Goal: Information Seeking & Learning: Find specific fact

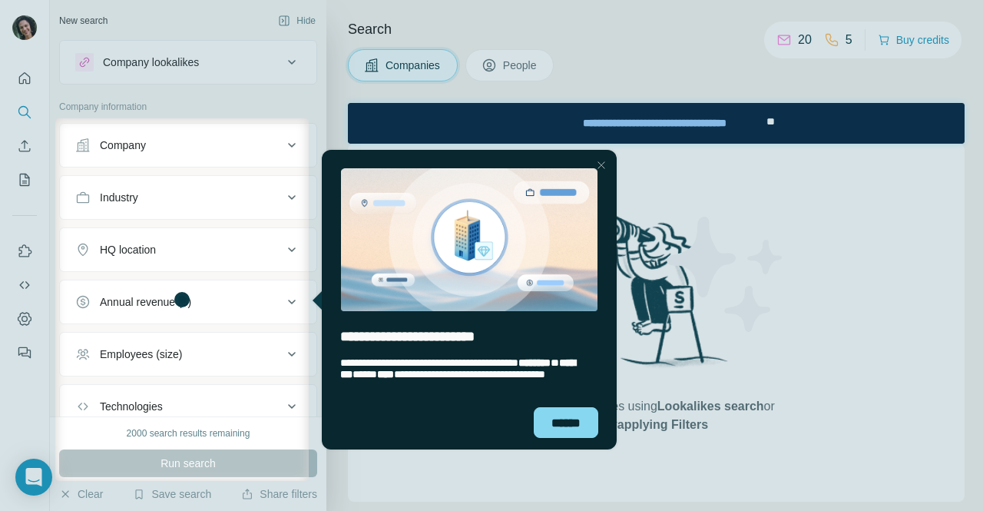
click at [600, 164] on div at bounding box center [601, 165] width 18 height 18
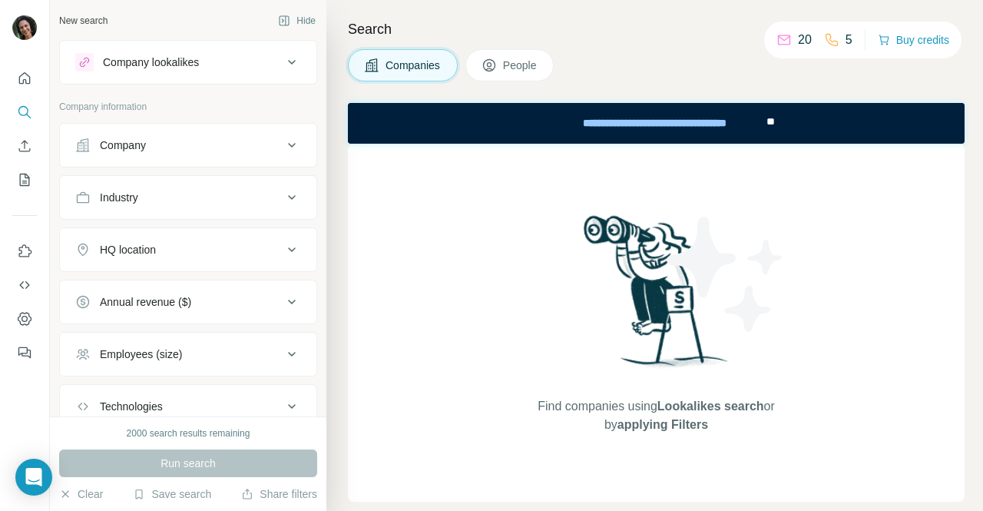
click at [257, 134] on button "Company" at bounding box center [188, 145] width 256 height 37
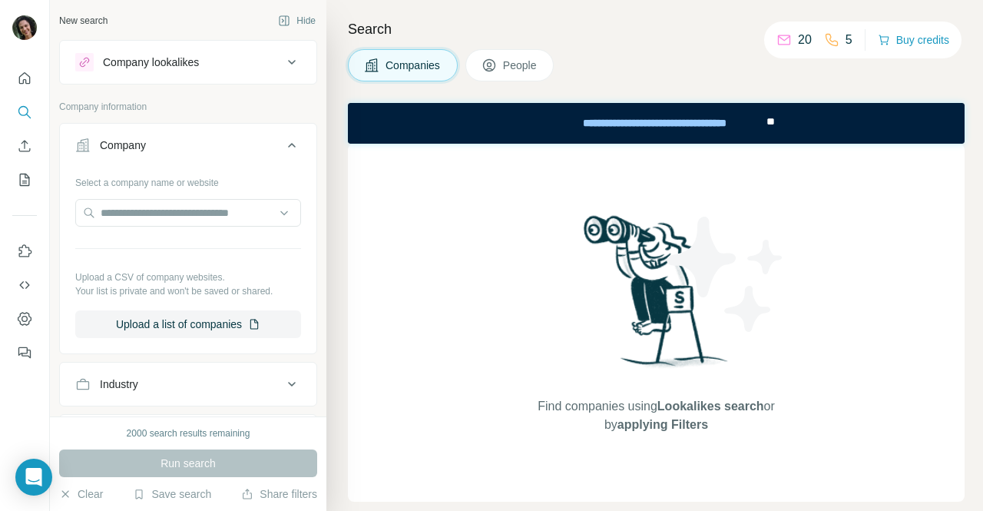
click at [235, 140] on div "Company" at bounding box center [178, 144] width 207 height 15
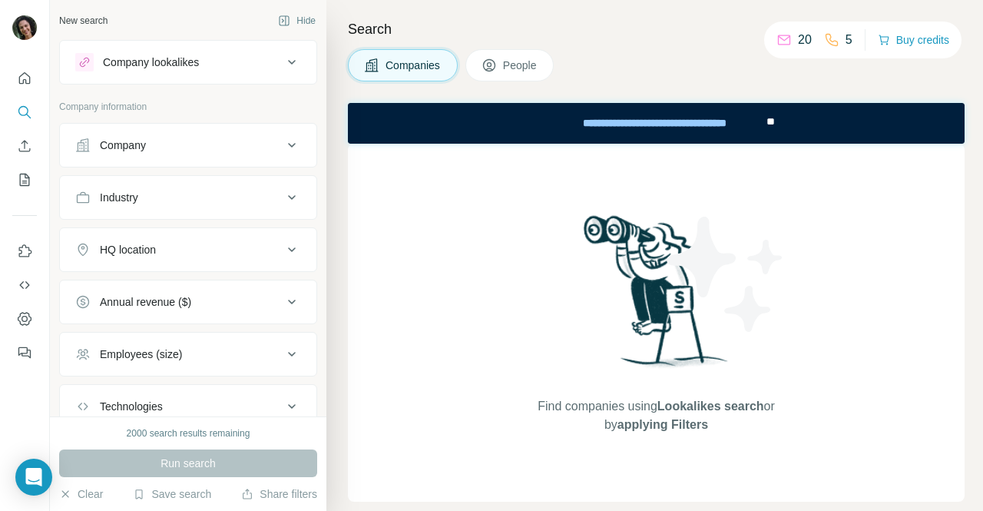
click at [230, 193] on div "Industry" at bounding box center [178, 197] width 207 height 15
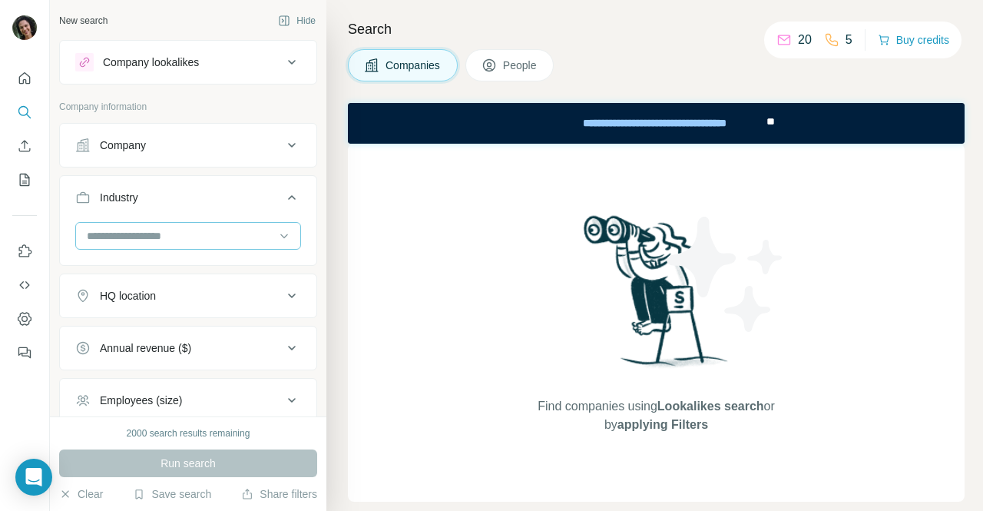
click at [220, 224] on div at bounding box center [180, 236] width 190 height 26
type input "*******"
click at [210, 297] on div "Financial Services" at bounding box center [182, 296] width 188 height 15
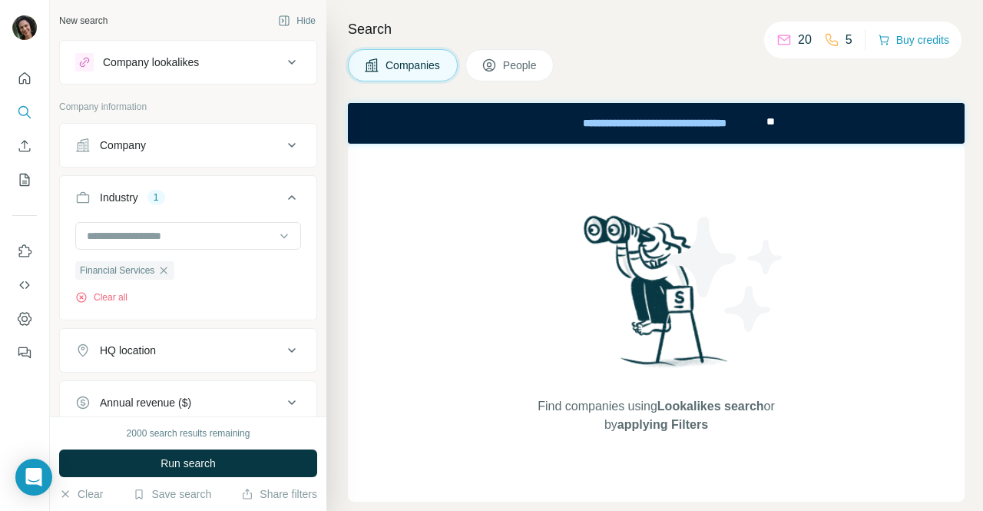
click at [203, 350] on div "HQ location" at bounding box center [178, 349] width 207 height 15
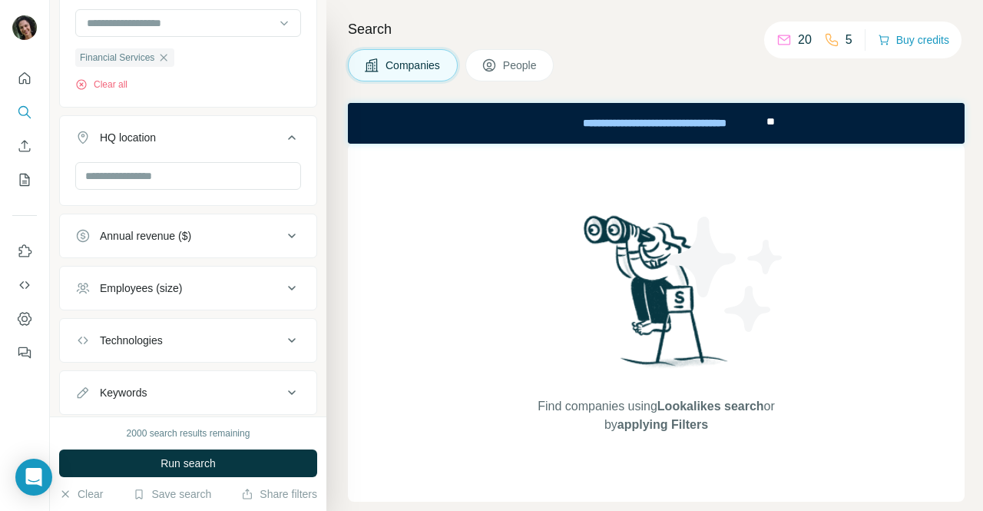
scroll to position [224, 0]
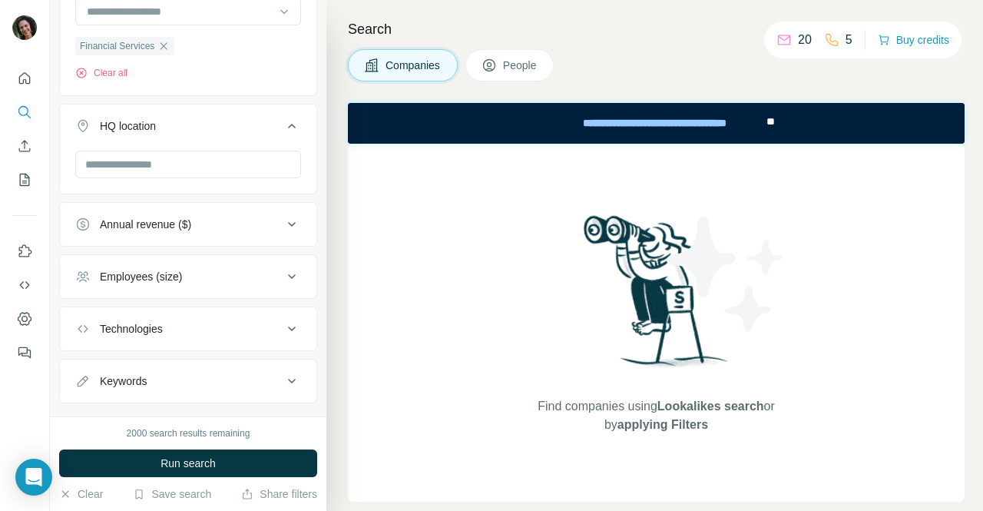
click at [509, 61] on span "People" at bounding box center [520, 65] width 35 height 15
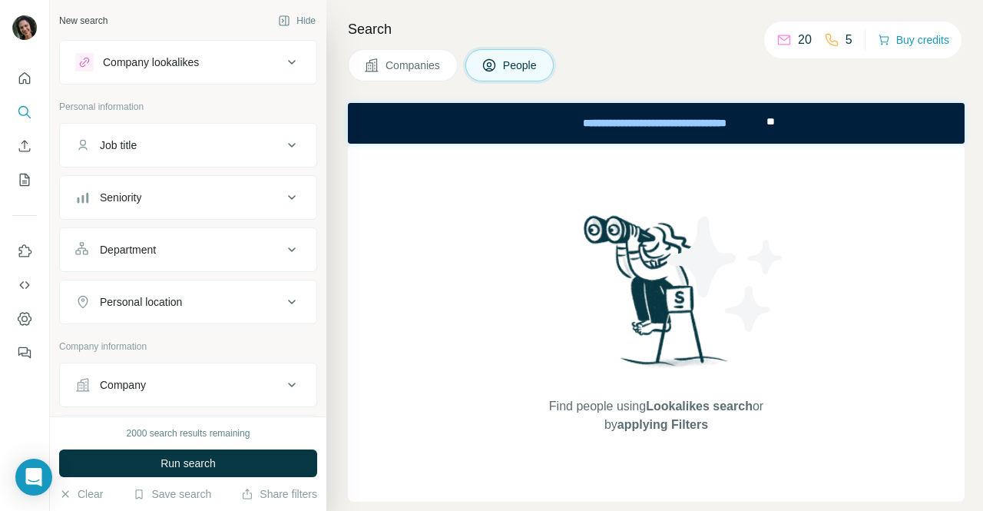
click at [241, 141] on div "Job title" at bounding box center [178, 144] width 207 height 15
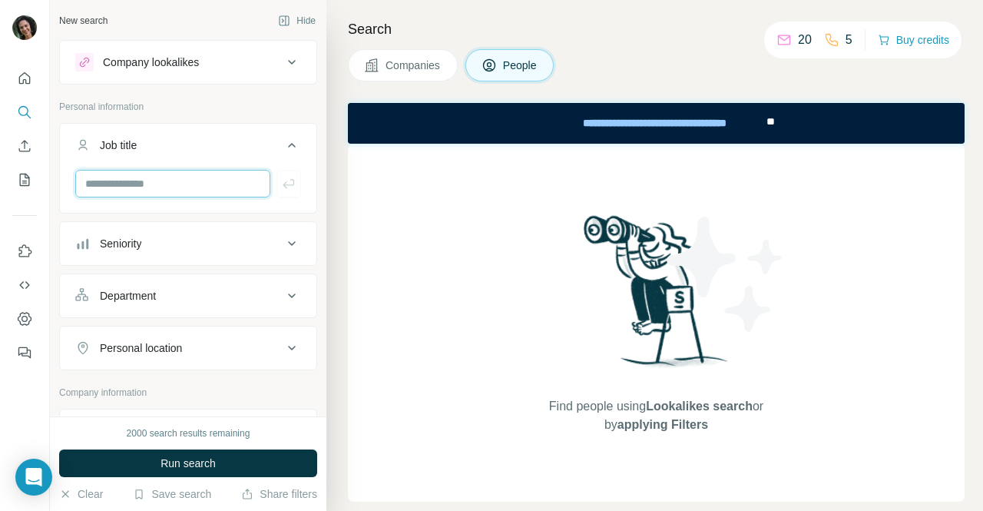
click at [217, 180] on input "text" at bounding box center [172, 184] width 195 height 28
click at [241, 398] on div "Company information" at bounding box center [188, 396] width 258 height 23
click at [173, 175] on input "text" at bounding box center [172, 184] width 195 height 28
drag, startPoint x: 173, startPoint y: 175, endPoint x: 184, endPoint y: 134, distance: 43.0
click at [184, 134] on div "Job title" at bounding box center [188, 168] width 258 height 91
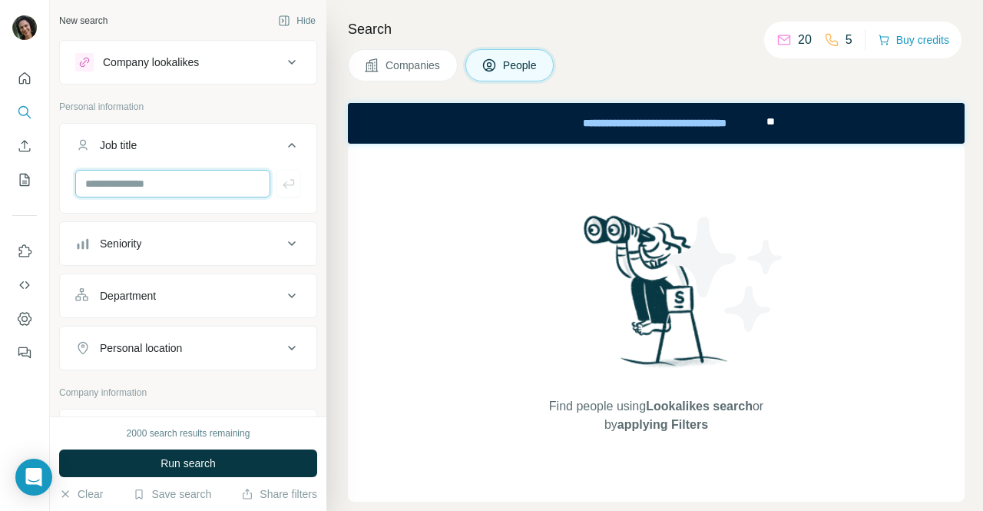
click at [181, 176] on input "text" at bounding box center [172, 184] width 195 height 28
click at [229, 187] on input "text" at bounding box center [172, 184] width 195 height 28
click at [204, 183] on input "**********" at bounding box center [172, 184] width 195 height 28
type input "**********"
click at [148, 243] on div "Seniority" at bounding box center [178, 243] width 207 height 15
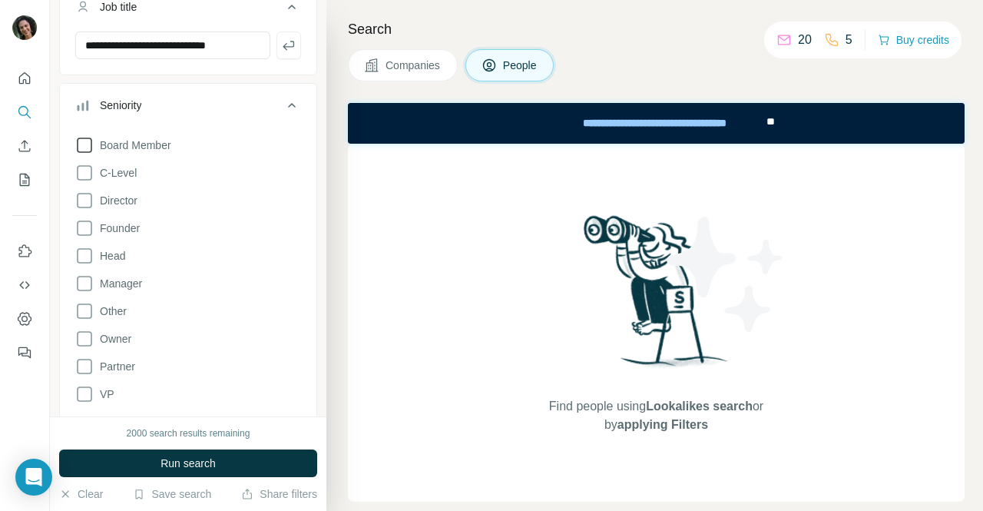
scroll to position [139, 0]
click at [119, 193] on span "Director" at bounding box center [116, 199] width 44 height 15
click at [109, 260] on span "Head" at bounding box center [109, 254] width 31 height 15
click at [115, 342] on span "Owner" at bounding box center [113, 337] width 38 height 15
drag, startPoint x: 123, startPoint y: 369, endPoint x: 94, endPoint y: 370, distance: 28.4
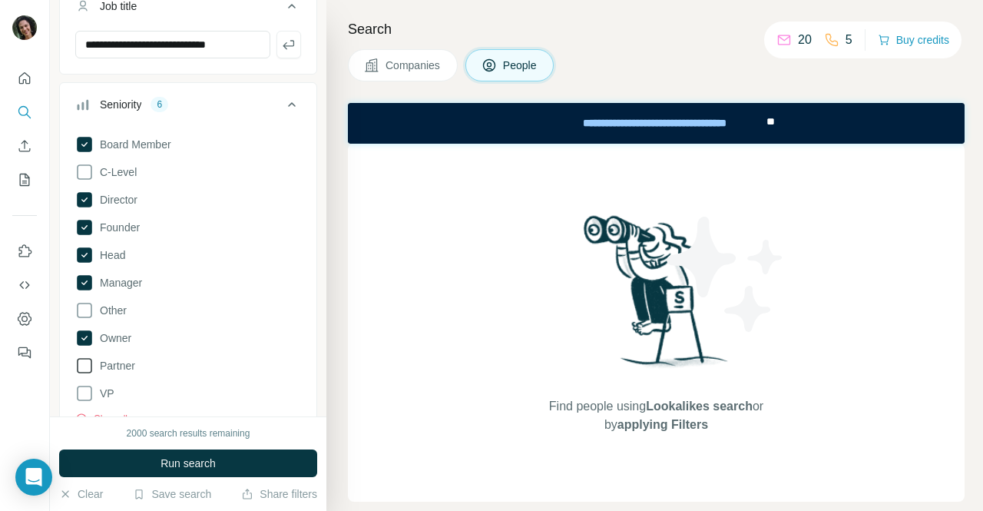
click at [94, 370] on span "Partner" at bounding box center [114, 365] width 41 height 15
click at [84, 398] on icon at bounding box center [84, 392] width 15 height 15
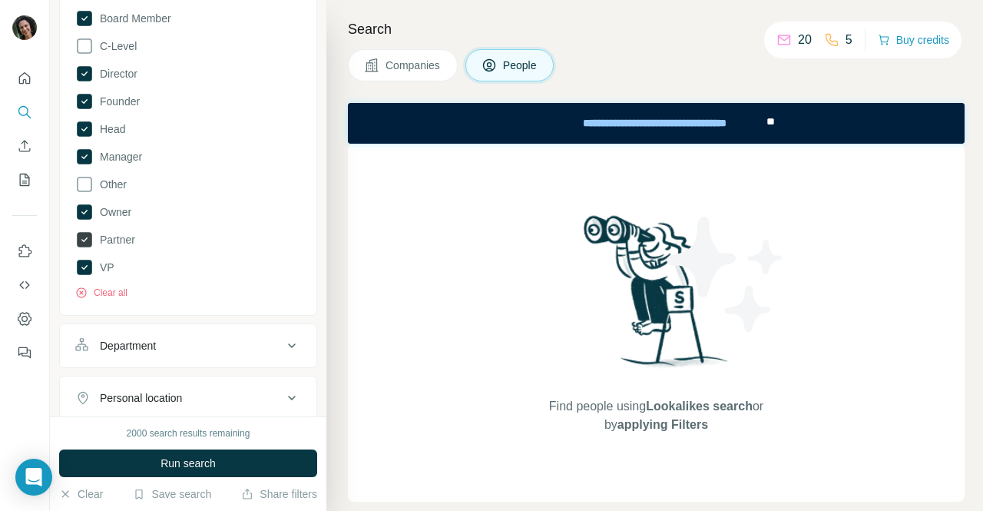
scroll to position [270, 0]
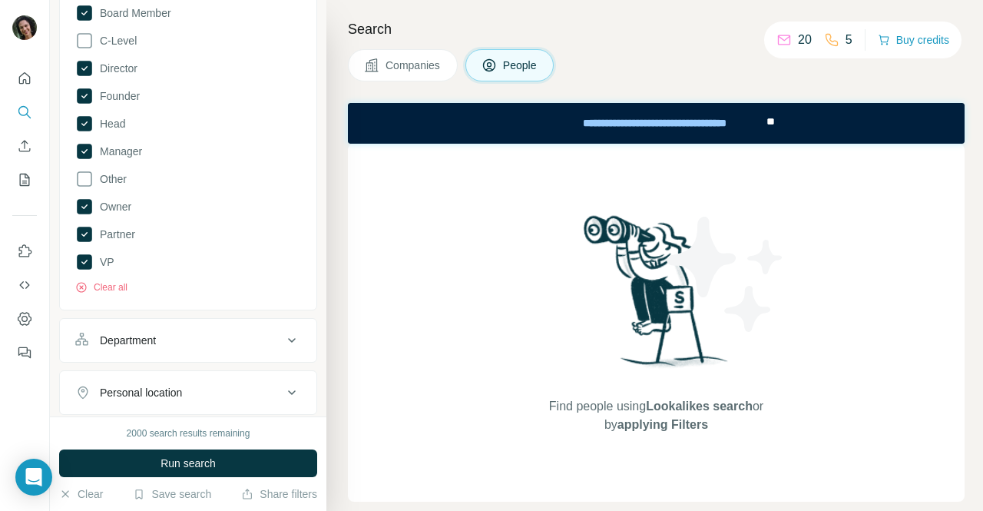
click at [128, 335] on div "Department" at bounding box center [128, 339] width 56 height 15
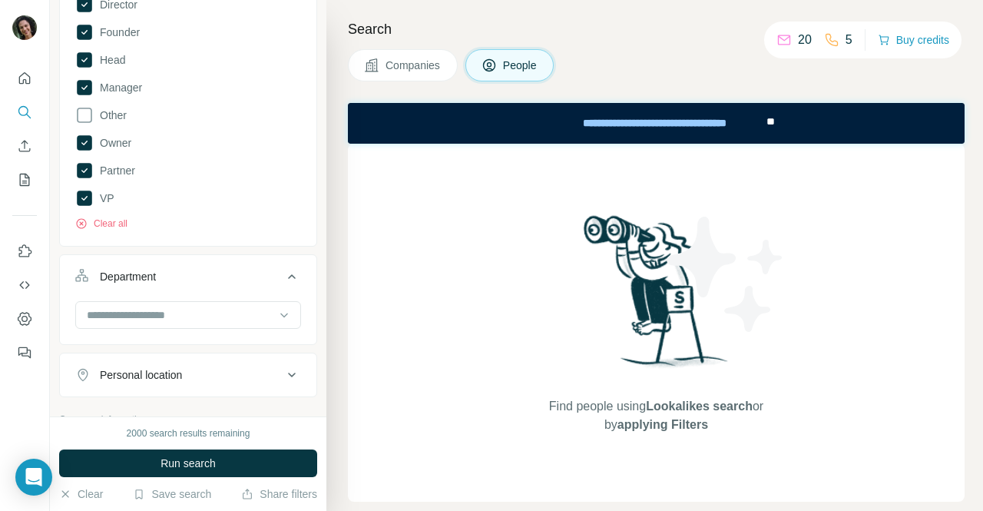
scroll to position [345, 0]
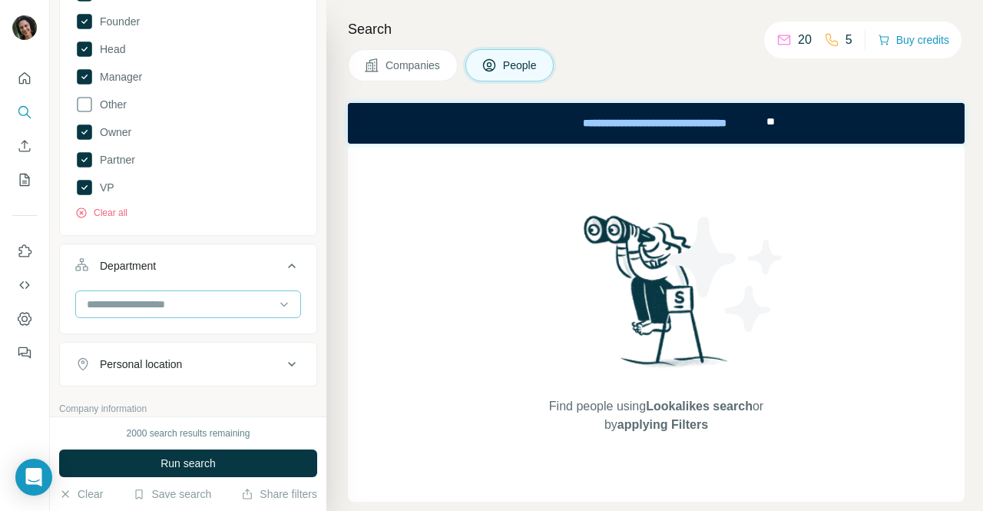
click at [121, 291] on div at bounding box center [180, 304] width 190 height 26
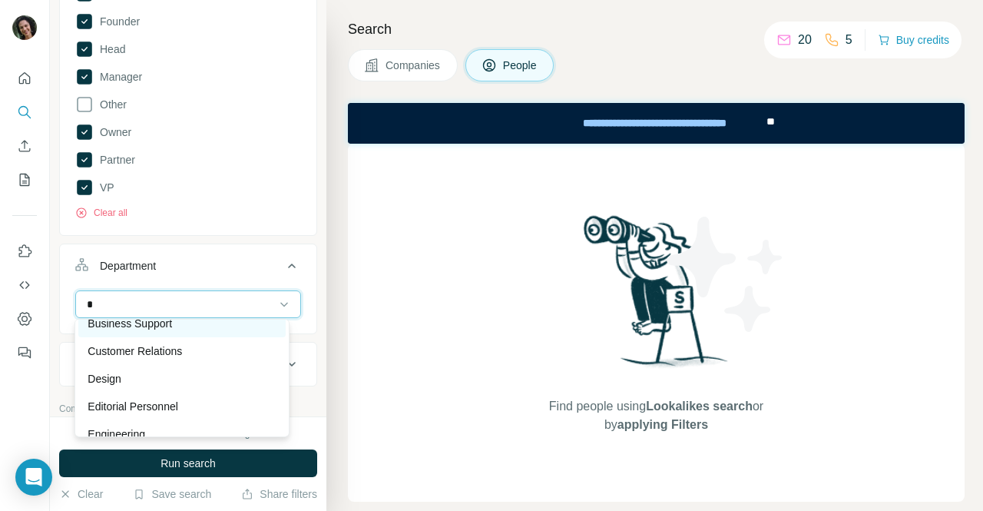
scroll to position [0, 0]
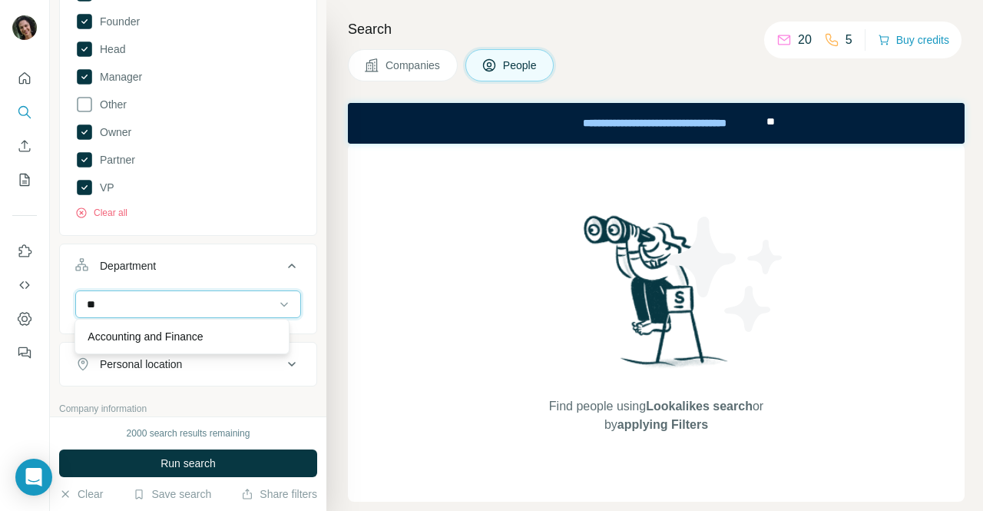
type input "*"
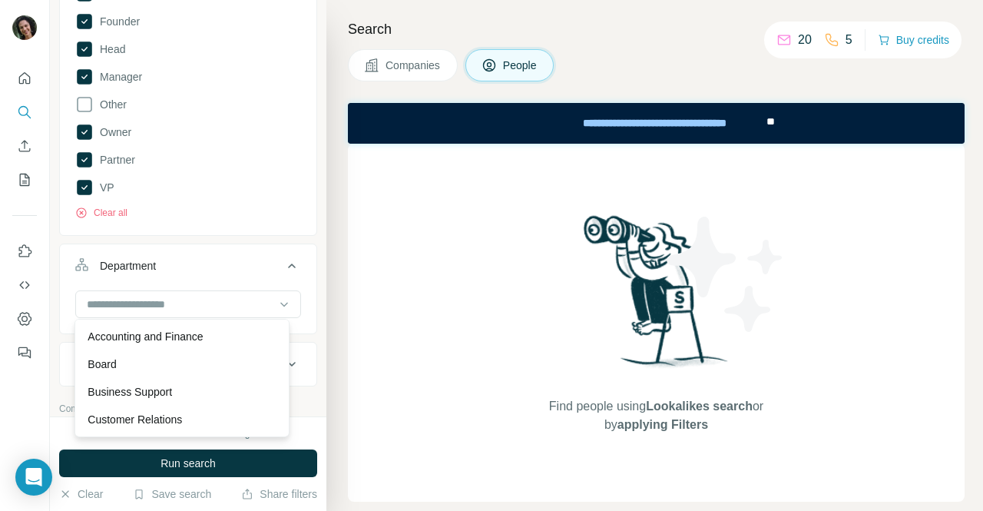
click at [310, 306] on div "**********" at bounding box center [188, 208] width 276 height 416
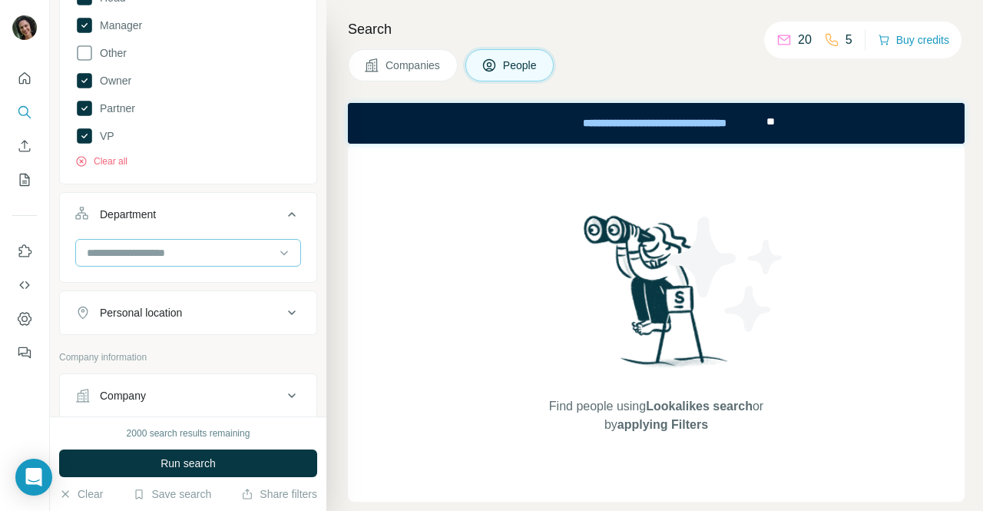
scroll to position [397, 0]
click at [260, 308] on div "Personal location" at bounding box center [178, 311] width 207 height 15
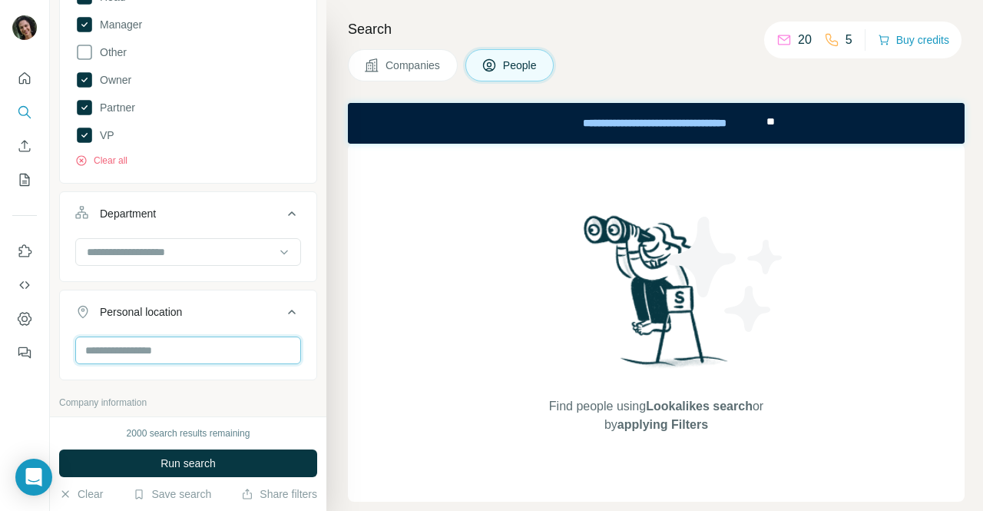
click at [207, 351] on input "text" at bounding box center [188, 350] width 226 height 28
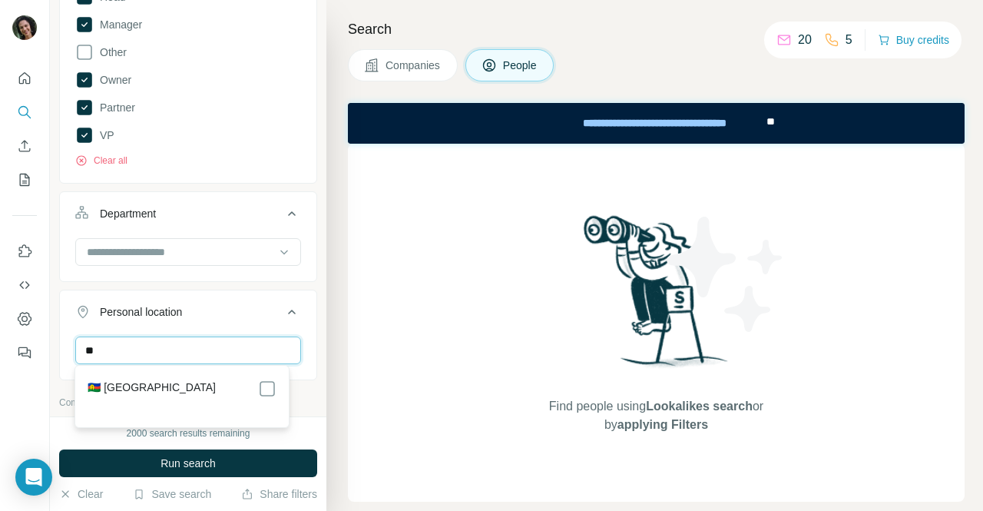
type input "*"
type input "*********"
click at [248, 380] on div "🇺🇸 [GEOGRAPHIC_DATA]" at bounding box center [182, 388] width 188 height 18
click at [233, 345] on input "*********" at bounding box center [188, 350] width 226 height 28
click at [305, 343] on div "**********" at bounding box center [188, 208] width 276 height 416
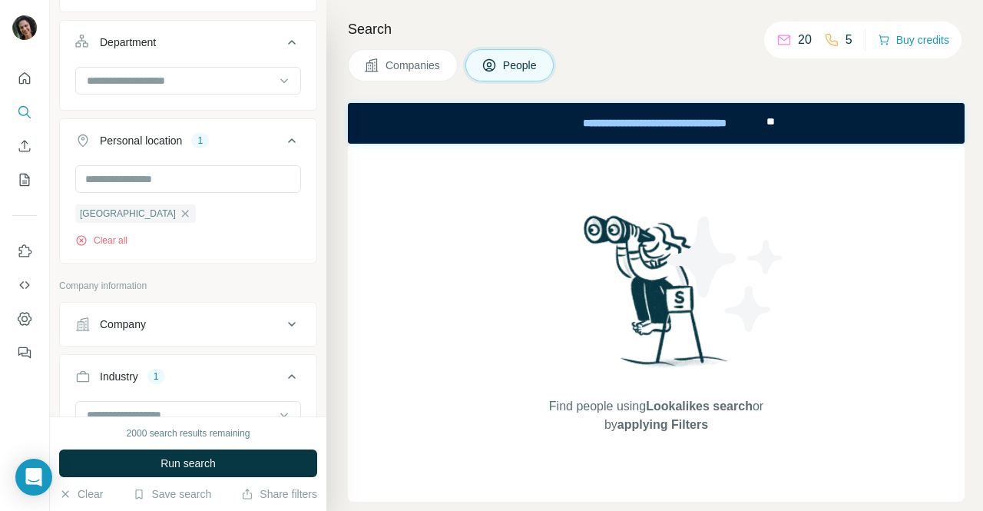
scroll to position [571, 0]
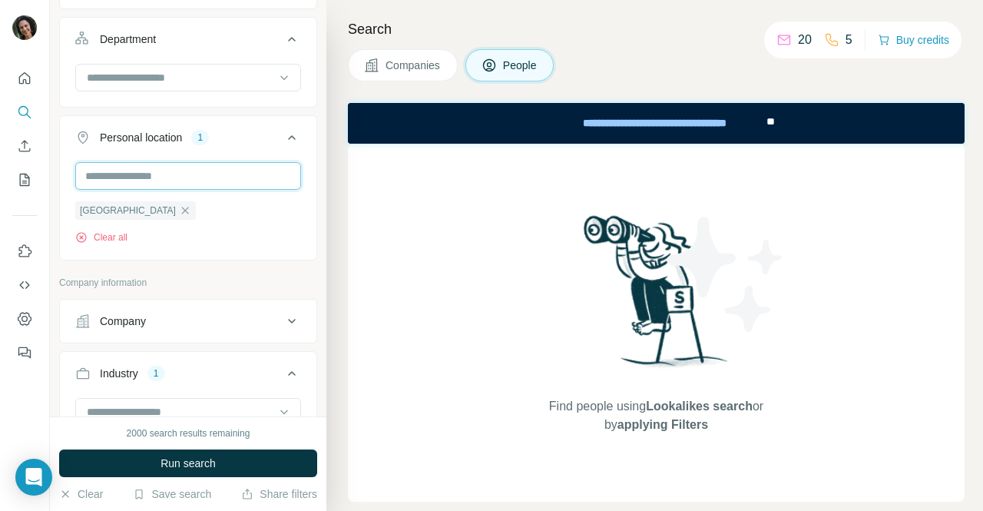
click at [215, 176] on input "text" at bounding box center [188, 176] width 226 height 28
type input "*"
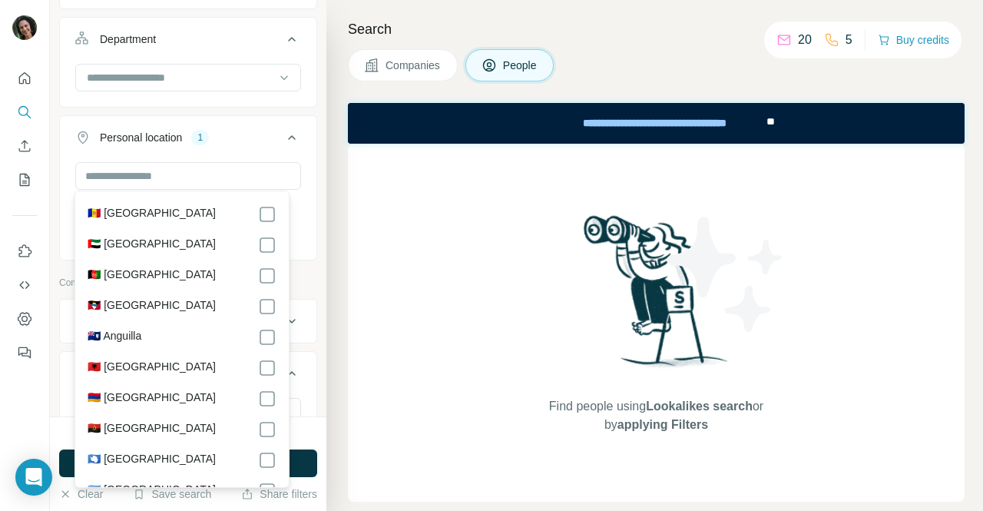
click at [304, 283] on p "Company information" at bounding box center [188, 283] width 258 height 14
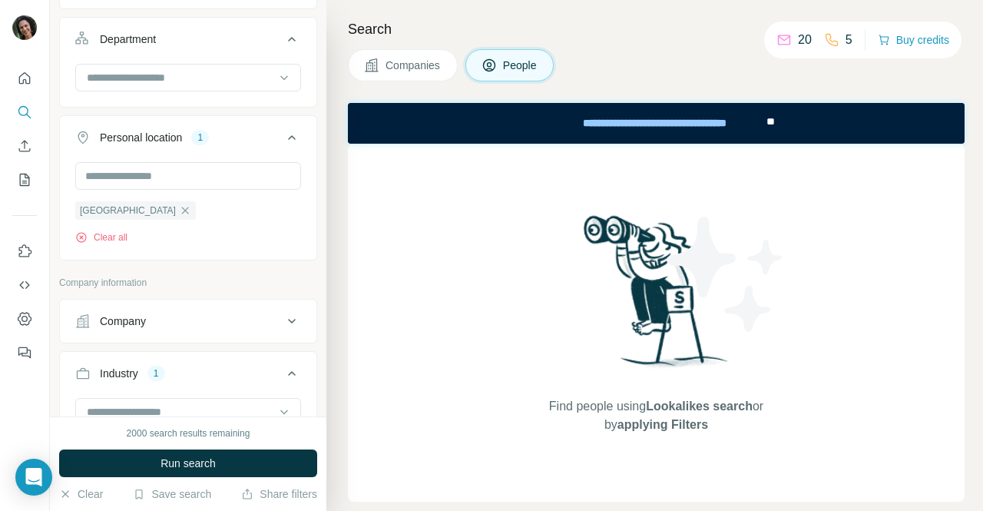
click at [253, 302] on button "Company" at bounding box center [188, 320] width 256 height 37
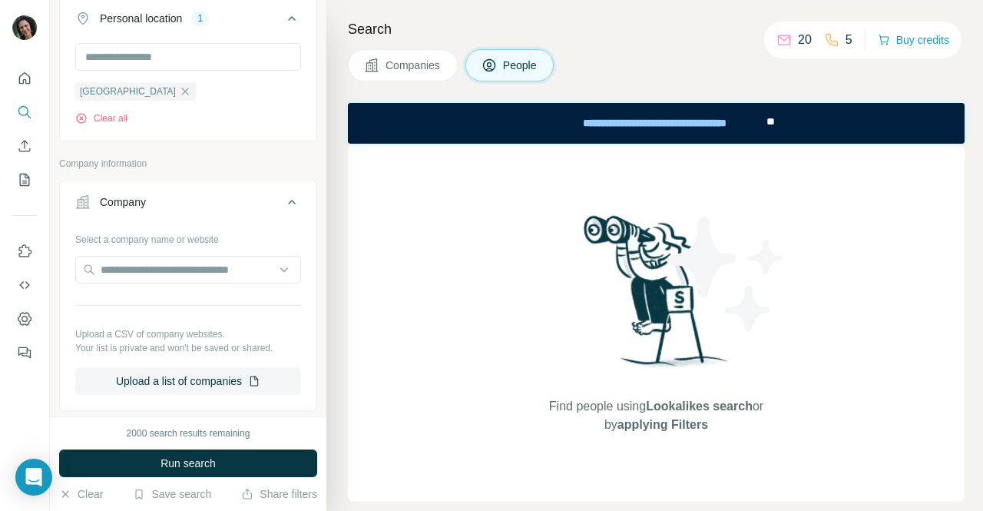
scroll to position [707, 0]
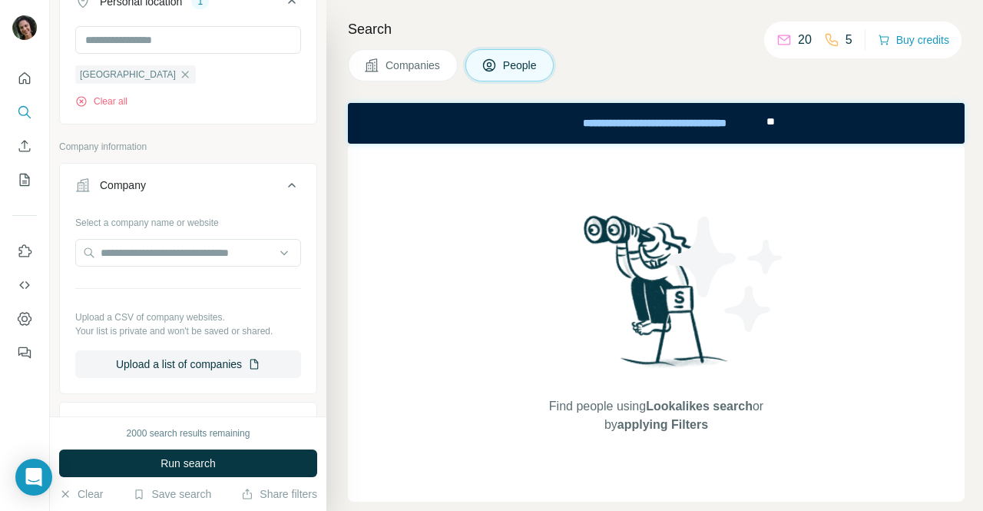
click at [243, 187] on div "Company" at bounding box center [178, 184] width 207 height 15
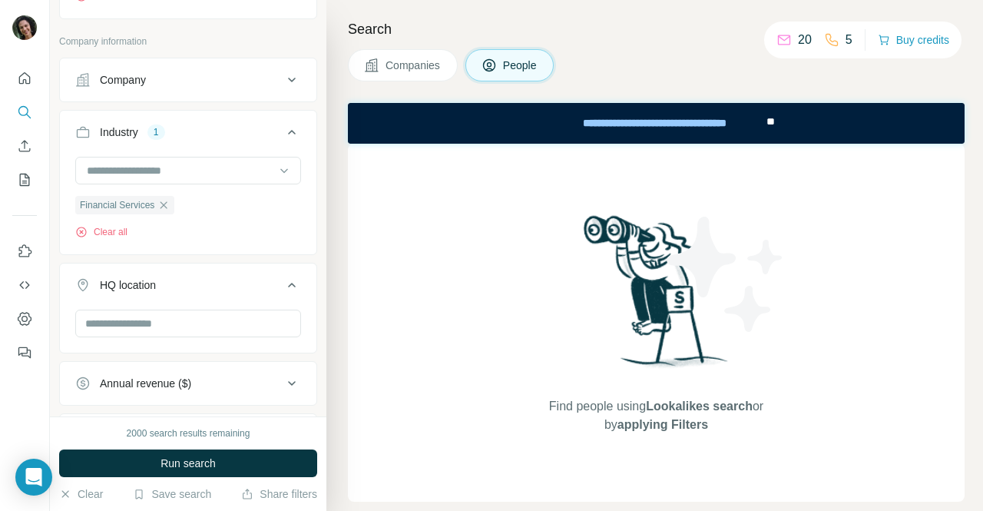
scroll to position [818, 0]
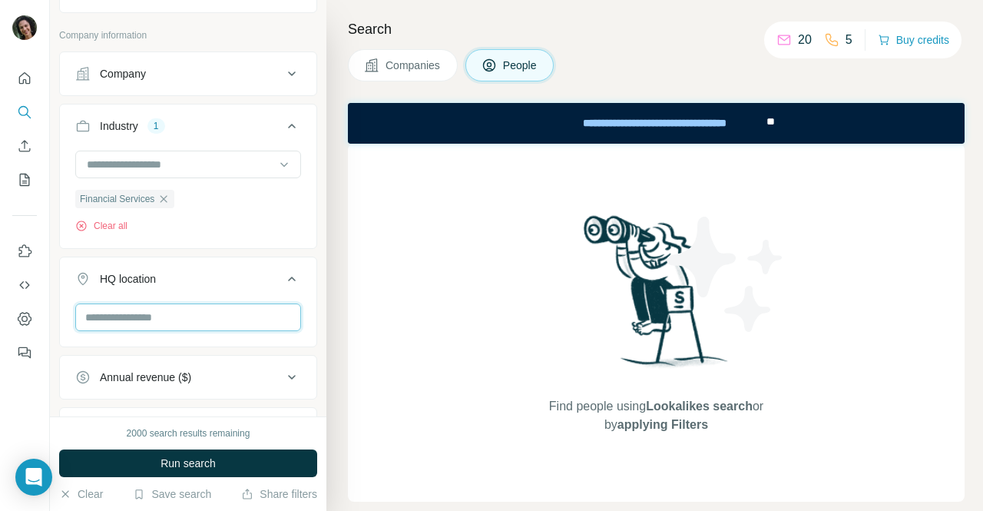
click at [236, 307] on input "text" at bounding box center [188, 317] width 226 height 28
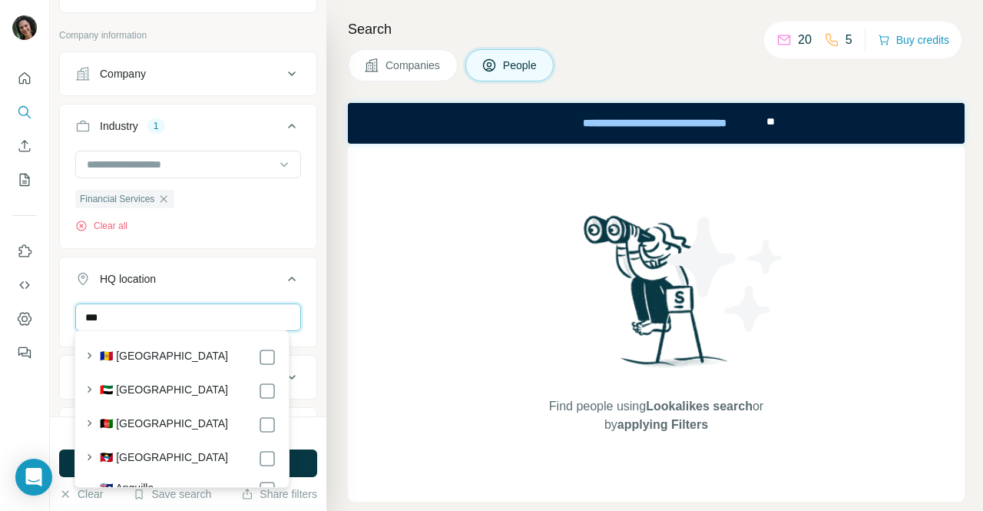
drag, startPoint x: 236, startPoint y: 307, endPoint x: 225, endPoint y: 317, distance: 15.2
click at [225, 317] on input "***" at bounding box center [188, 317] width 226 height 28
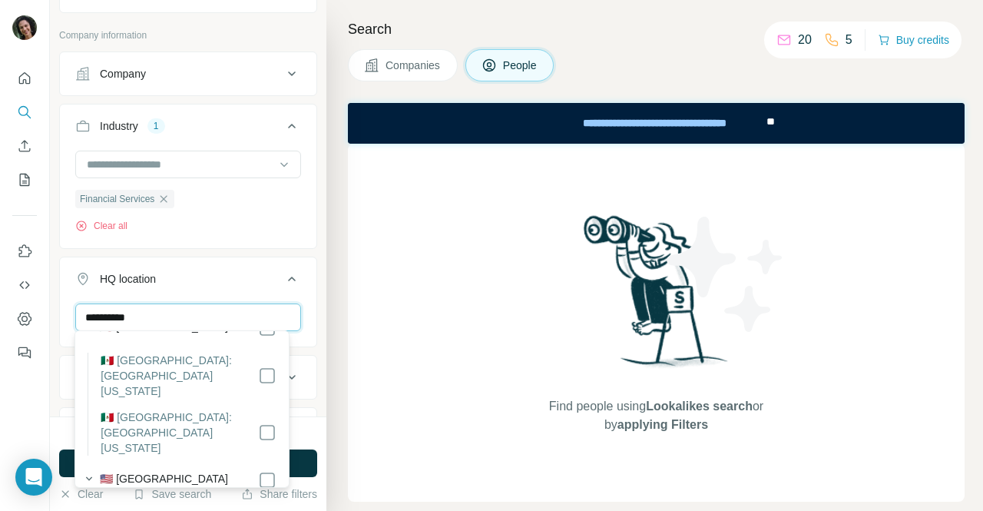
scroll to position [35, 0]
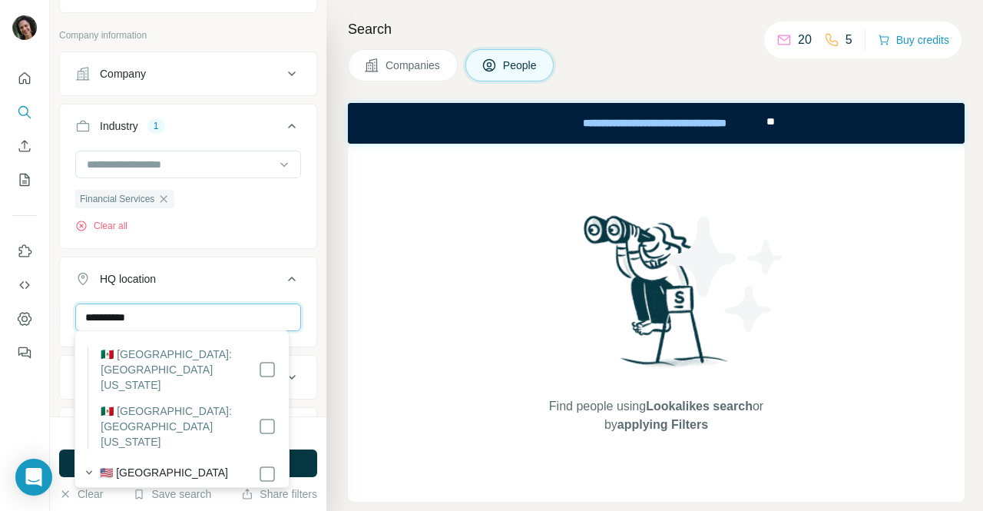
click at [207, 311] on input "**********" at bounding box center [188, 317] width 226 height 28
type input "*"
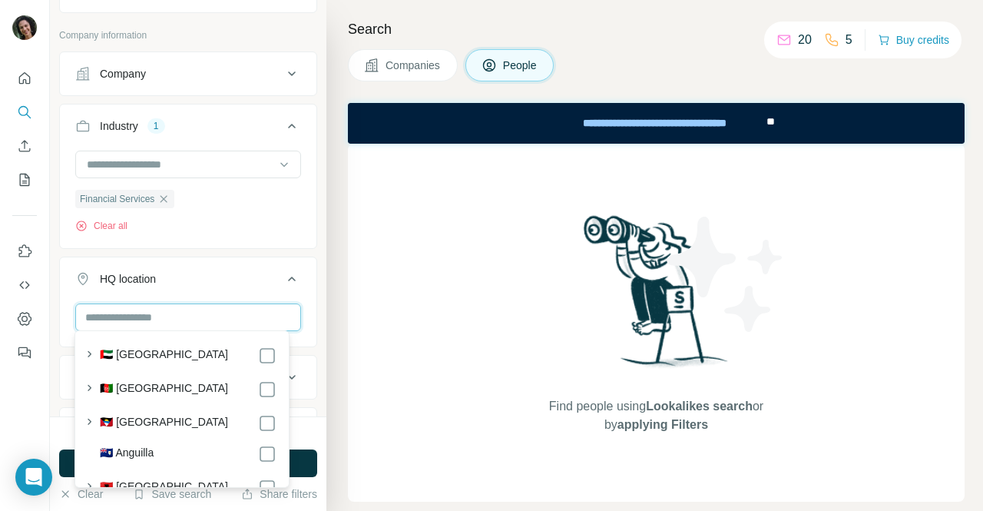
scroll to position [5253, 0]
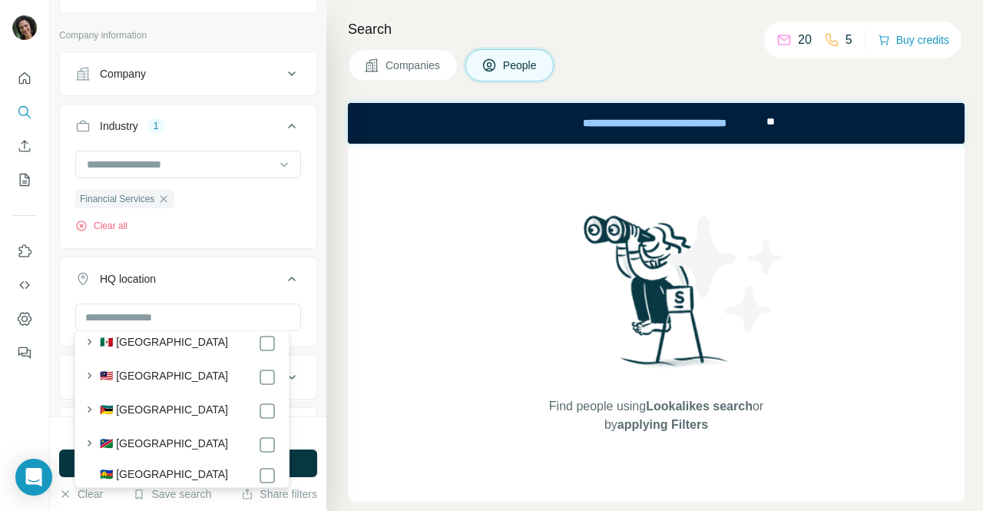
click at [295, 359] on button "Annual revenue ($)" at bounding box center [188, 377] width 256 height 37
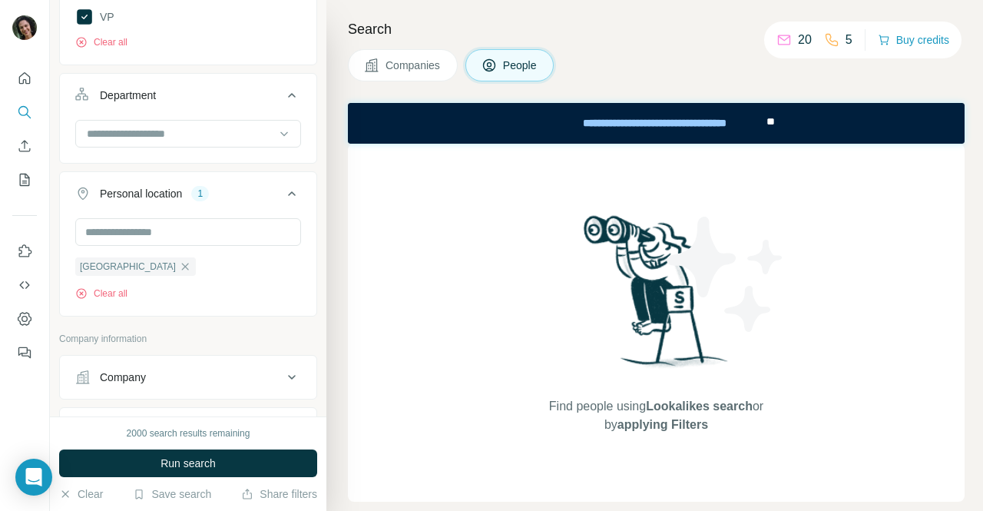
scroll to position [509, 0]
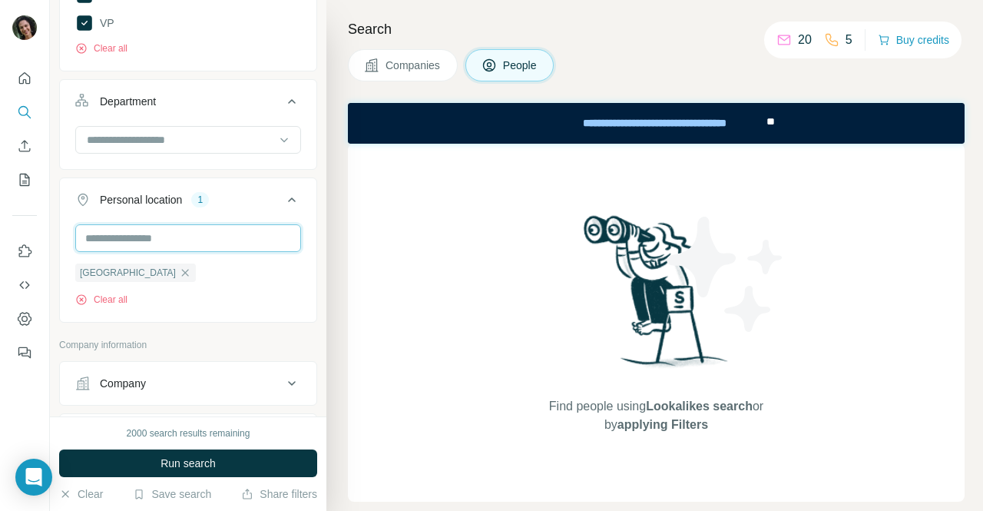
click at [196, 228] on input "text" at bounding box center [188, 238] width 226 height 28
type input "****"
click at [298, 236] on div "**** [GEOGRAPHIC_DATA] Clear all" at bounding box center [188, 271] width 256 height 94
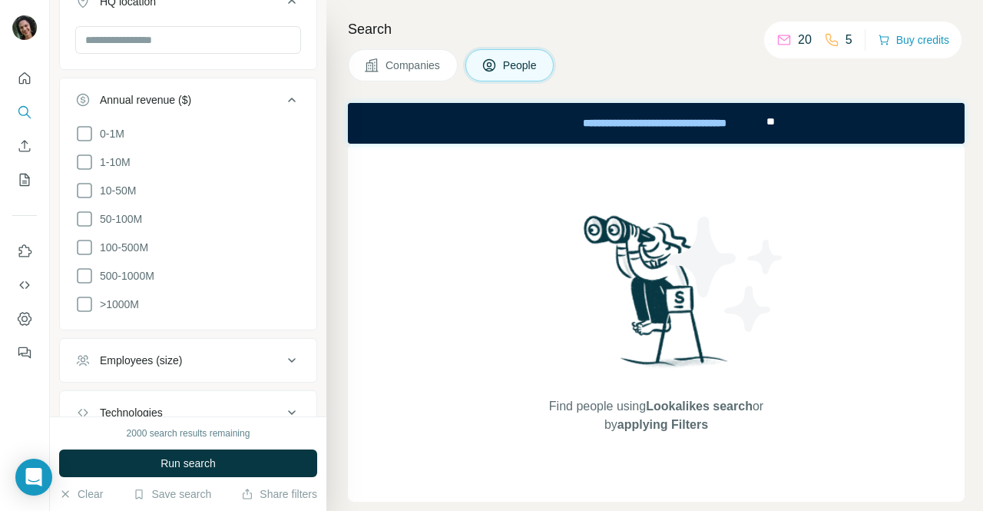
scroll to position [1095, 0]
click at [90, 128] on icon at bounding box center [84, 134] width 18 height 18
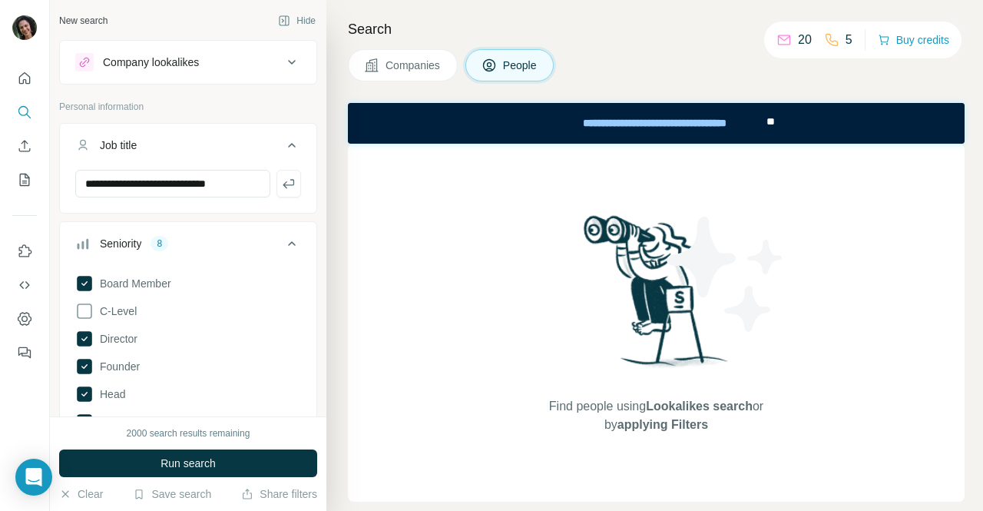
click at [160, 55] on div "Company lookalikes" at bounding box center [151, 62] width 96 height 15
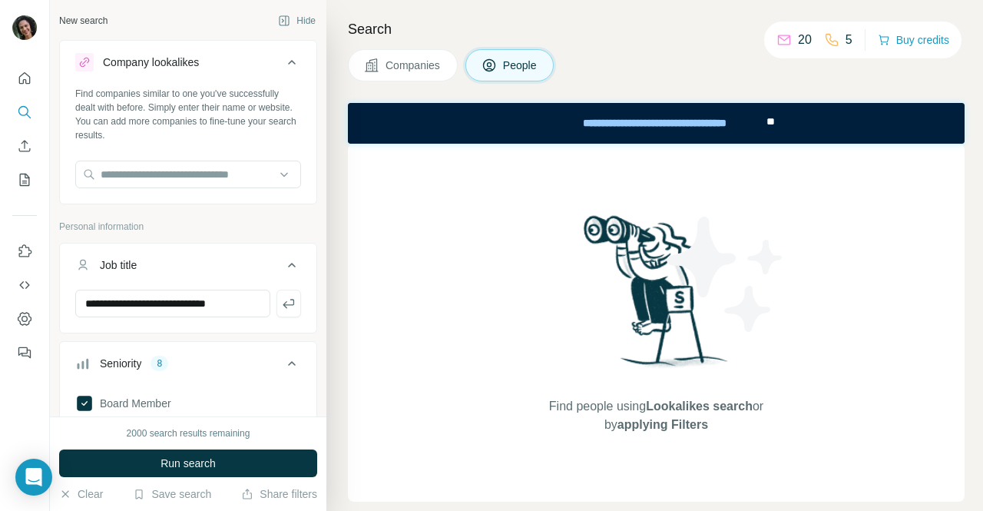
click at [278, 71] on button "Company lookalikes" at bounding box center [188, 65] width 256 height 43
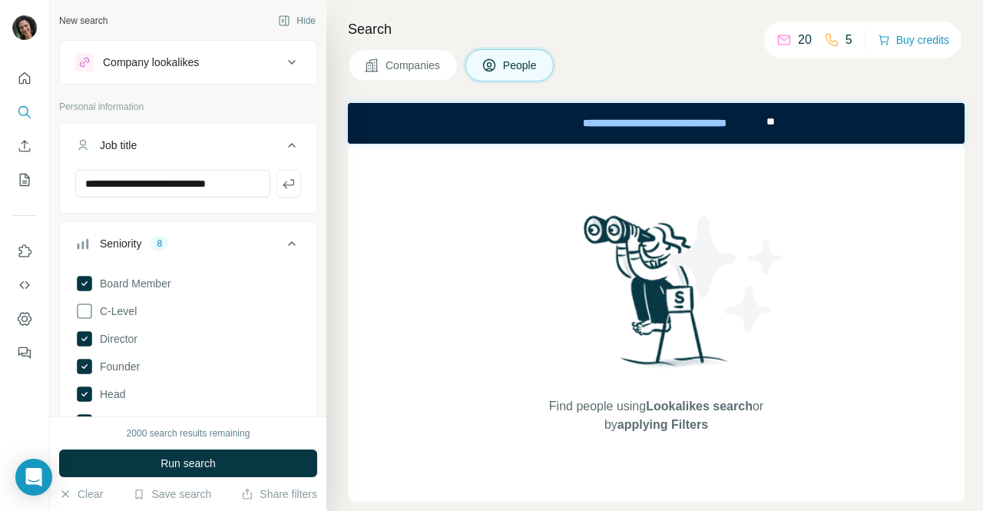
click at [498, 52] on button "People" at bounding box center [509, 65] width 89 height 32
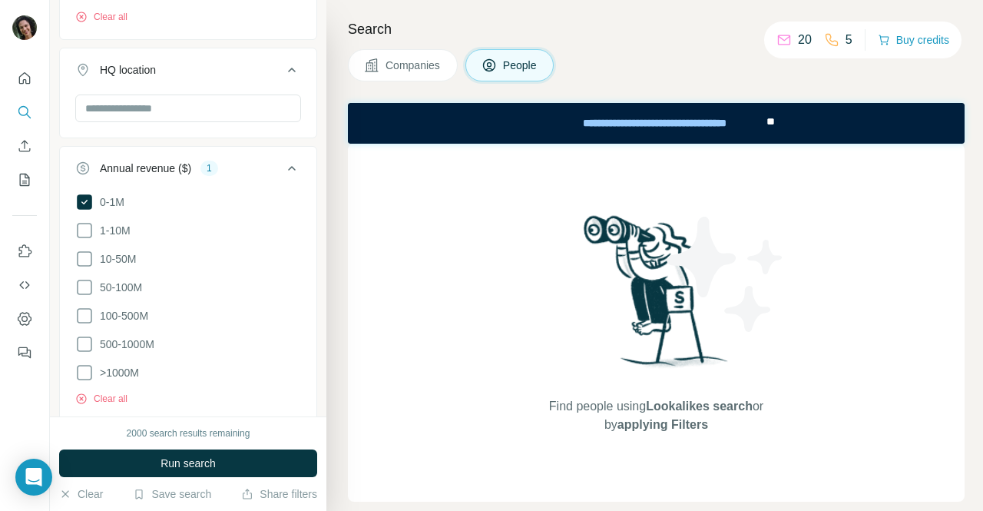
scroll to position [1069, 0]
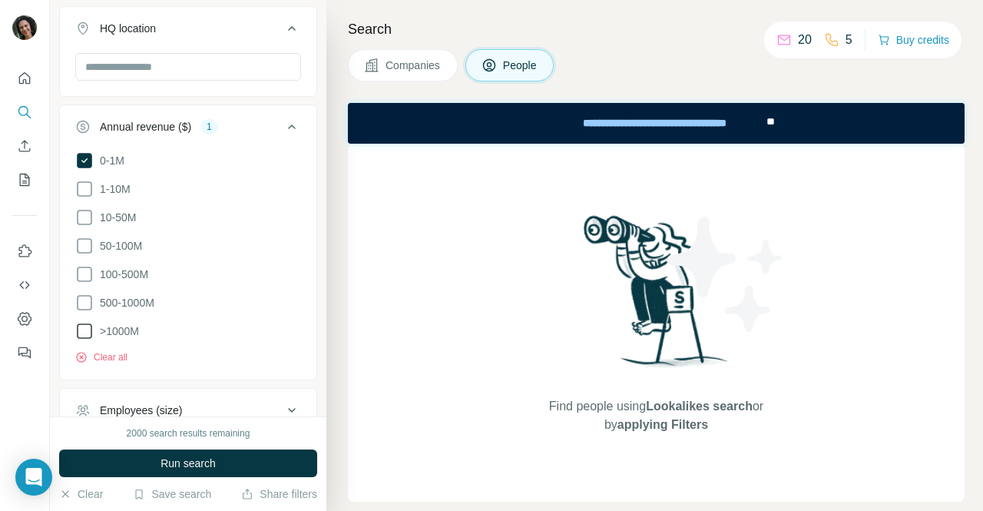
click at [86, 329] on icon at bounding box center [84, 331] width 18 height 18
click at [78, 156] on icon at bounding box center [84, 160] width 15 height 15
click at [81, 334] on icon at bounding box center [84, 331] width 18 height 18
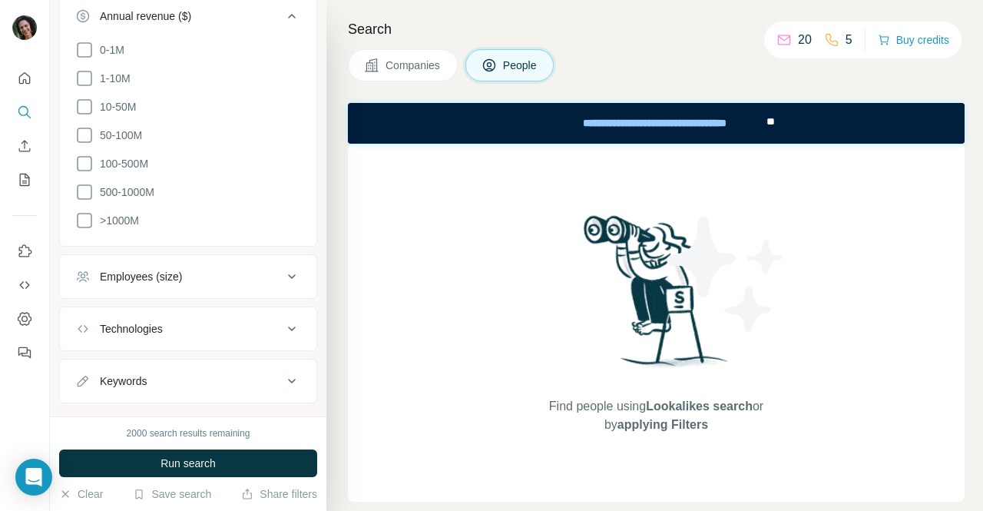
scroll to position [1311, 0]
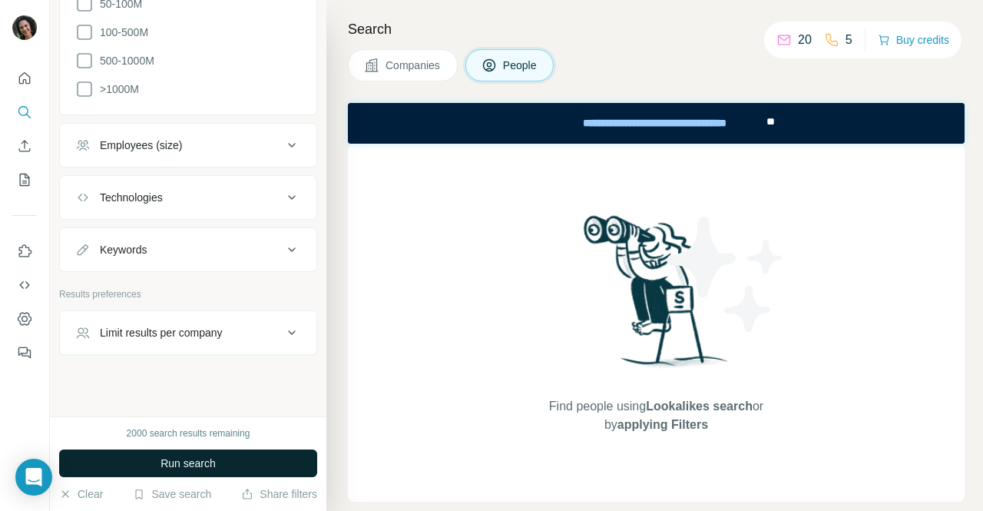
click at [169, 455] on button "Run search" at bounding box center [188, 463] width 258 height 28
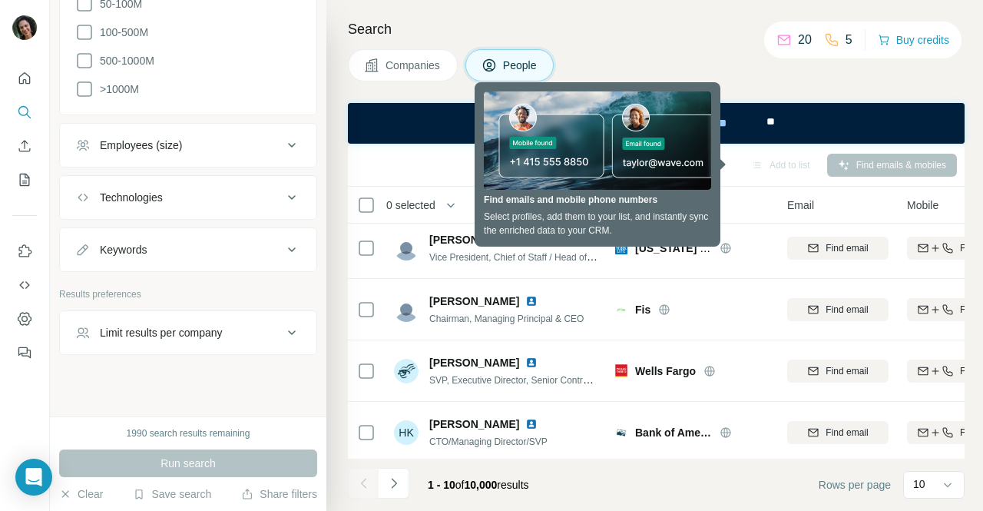
scroll to position [385, 0]
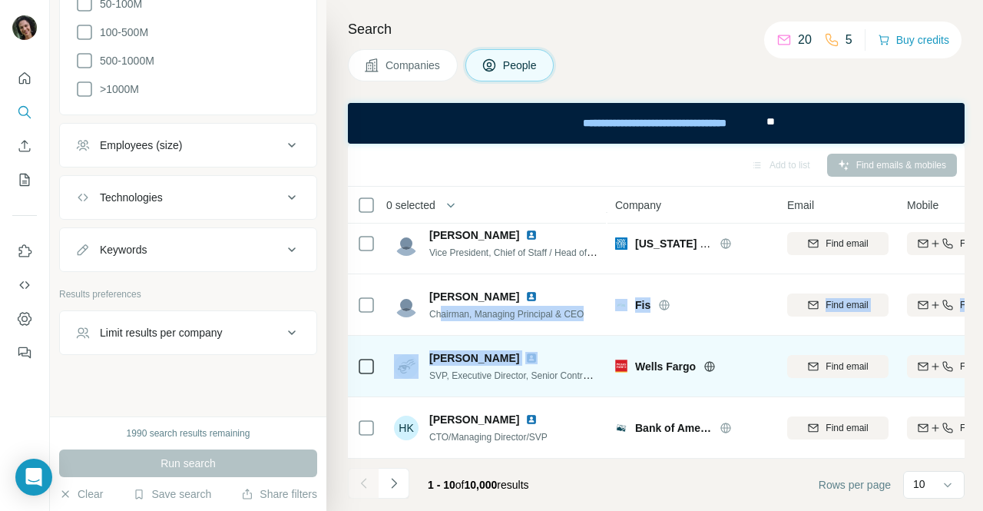
drag, startPoint x: 441, startPoint y: 320, endPoint x: 525, endPoint y: 344, distance: 87.7
click at [0, 0] on tbody "[PERSON_NAME] Co-Founder, Chairman, President & CEO Paysign Find email Find bot…" at bounding box center [0, 0] width 0 height 0
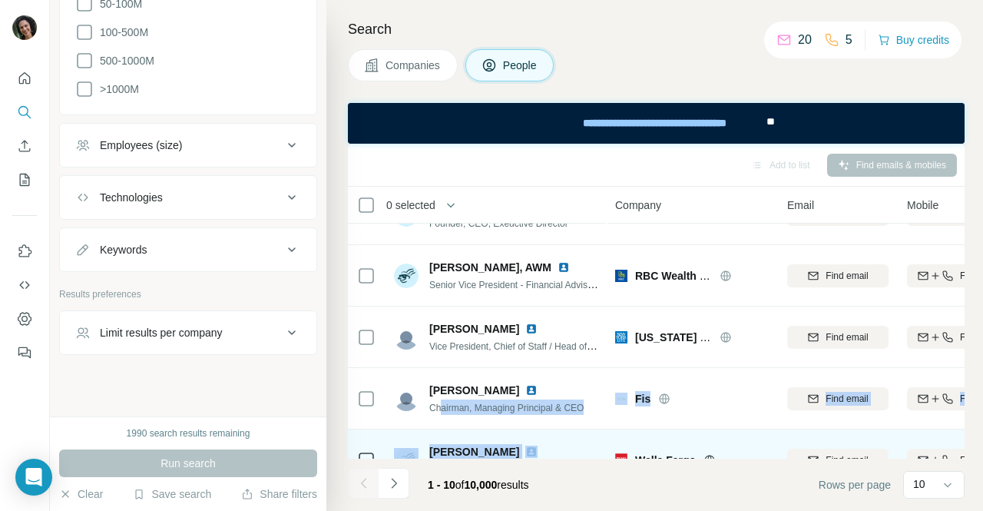
scroll to position [272, 0]
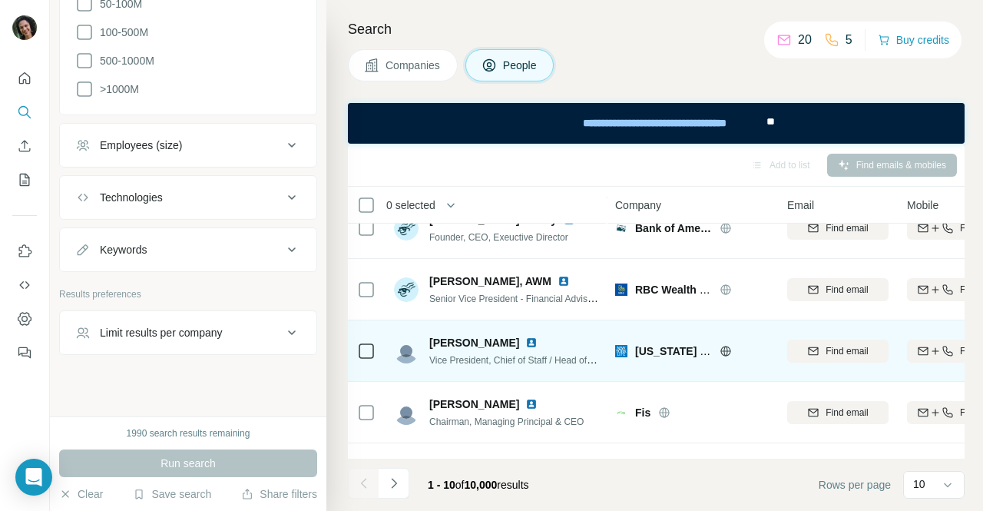
click at [480, 343] on span "[PERSON_NAME]" at bounding box center [474, 342] width 90 height 15
click at [405, 355] on img at bounding box center [406, 351] width 25 height 25
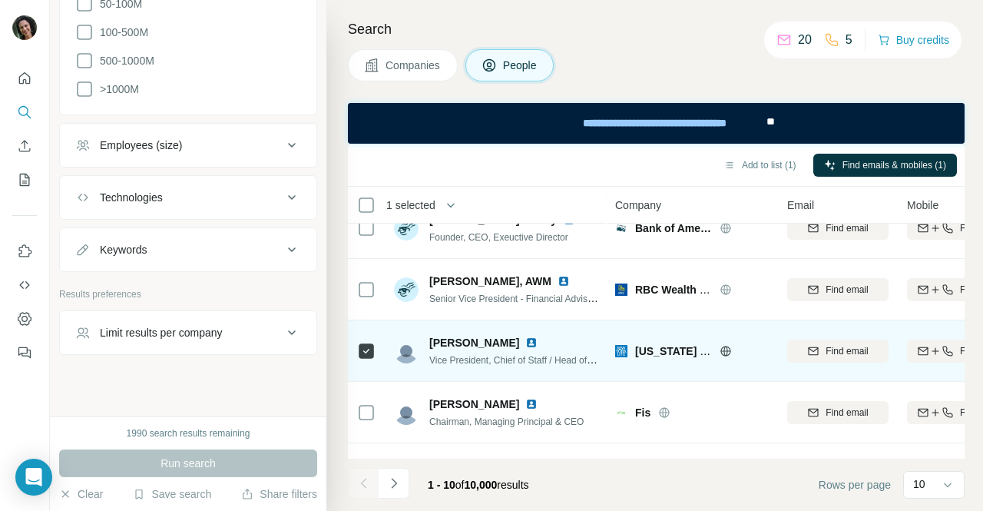
click at [722, 346] on icon at bounding box center [725, 351] width 12 height 12
click at [537, 338] on img at bounding box center [531, 342] width 12 height 12
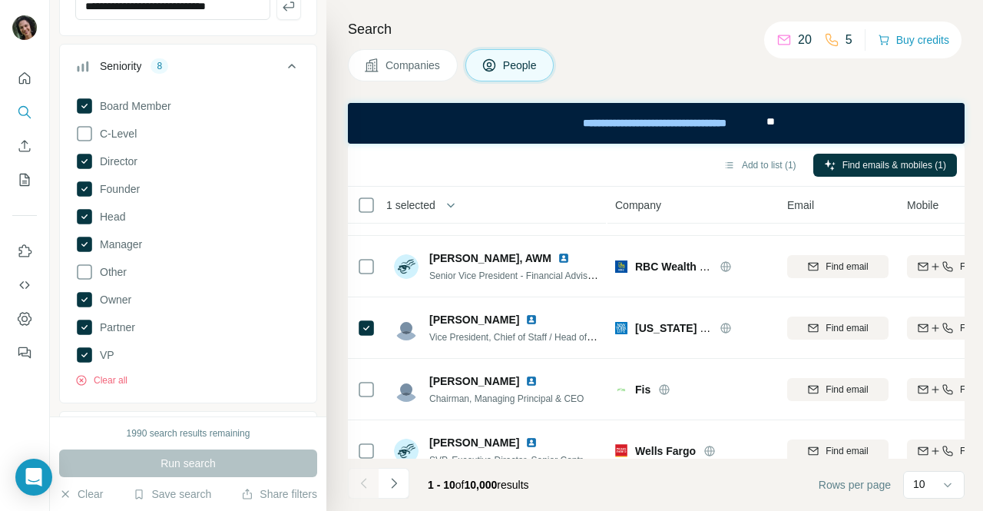
scroll to position [180, 0]
